Goal: Information Seeking & Learning: Learn about a topic

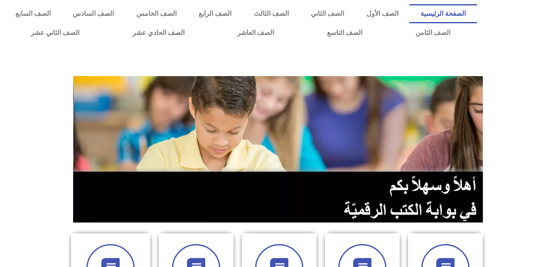
scroll to position [233, 0]
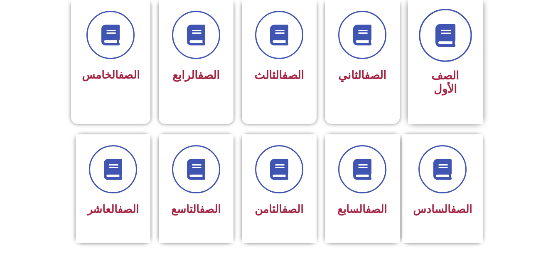
click at [448, 42] on icon at bounding box center [444, 35] width 23 height 23
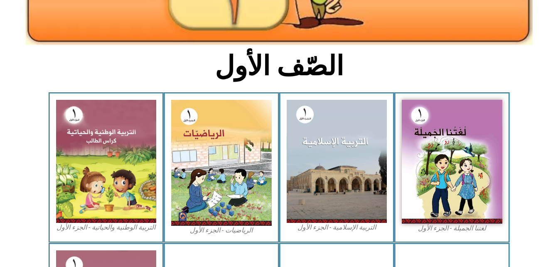
scroll to position [190, 0]
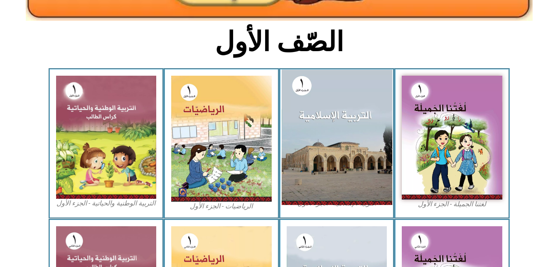
click at [316, 143] on img at bounding box center [336, 136] width 110 height 135
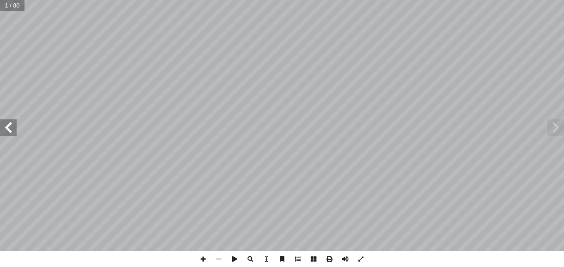
click at [12, 122] on span at bounding box center [8, 127] width 17 height 17
